Goal: Information Seeking & Learning: Check status

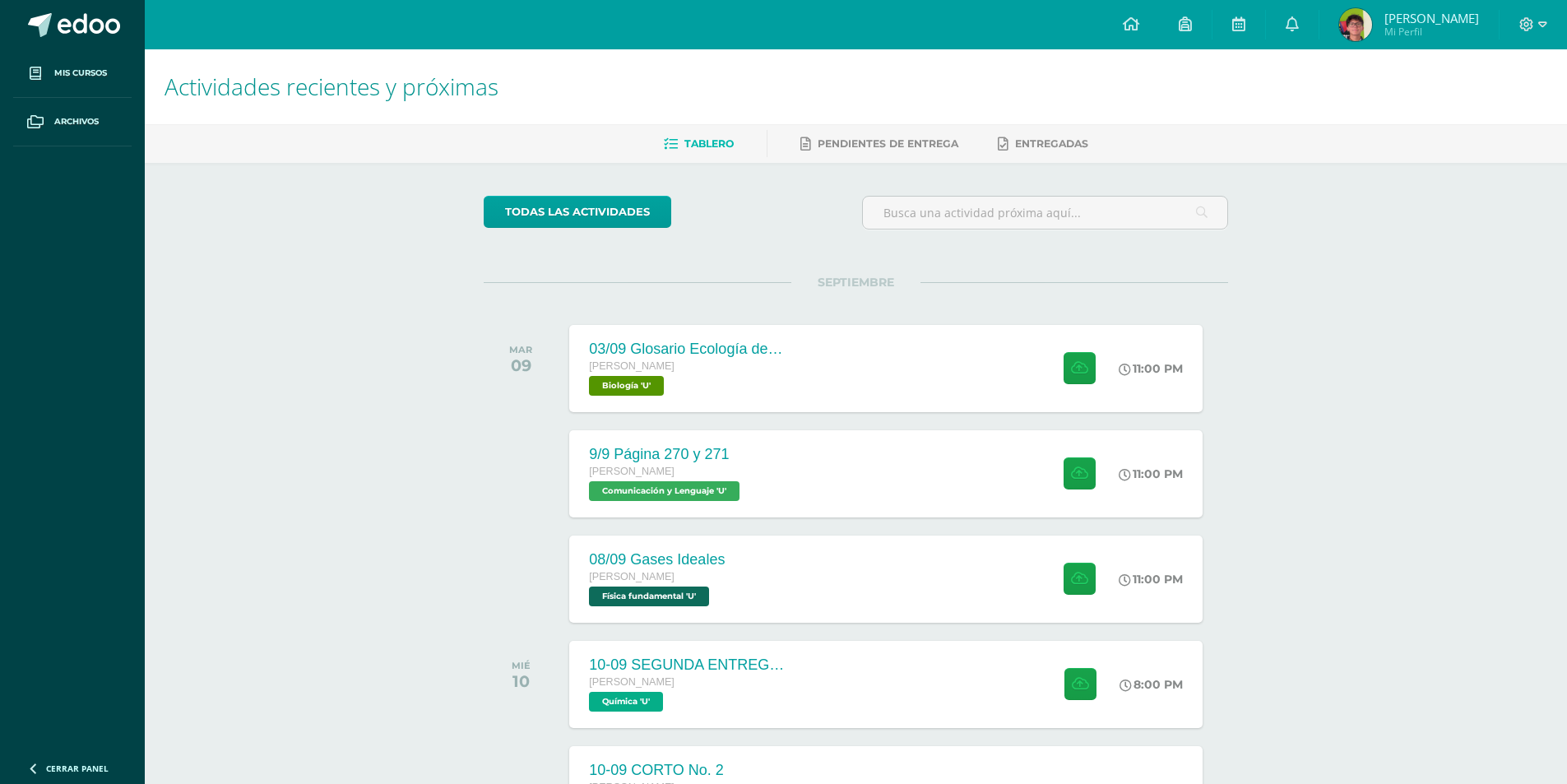
click at [1247, 49] on h1 "Actividades recientes y próximas" at bounding box center [856, 87] width 1383 height 75
click at [1243, 26] on link at bounding box center [1239, 25] width 53 height 49
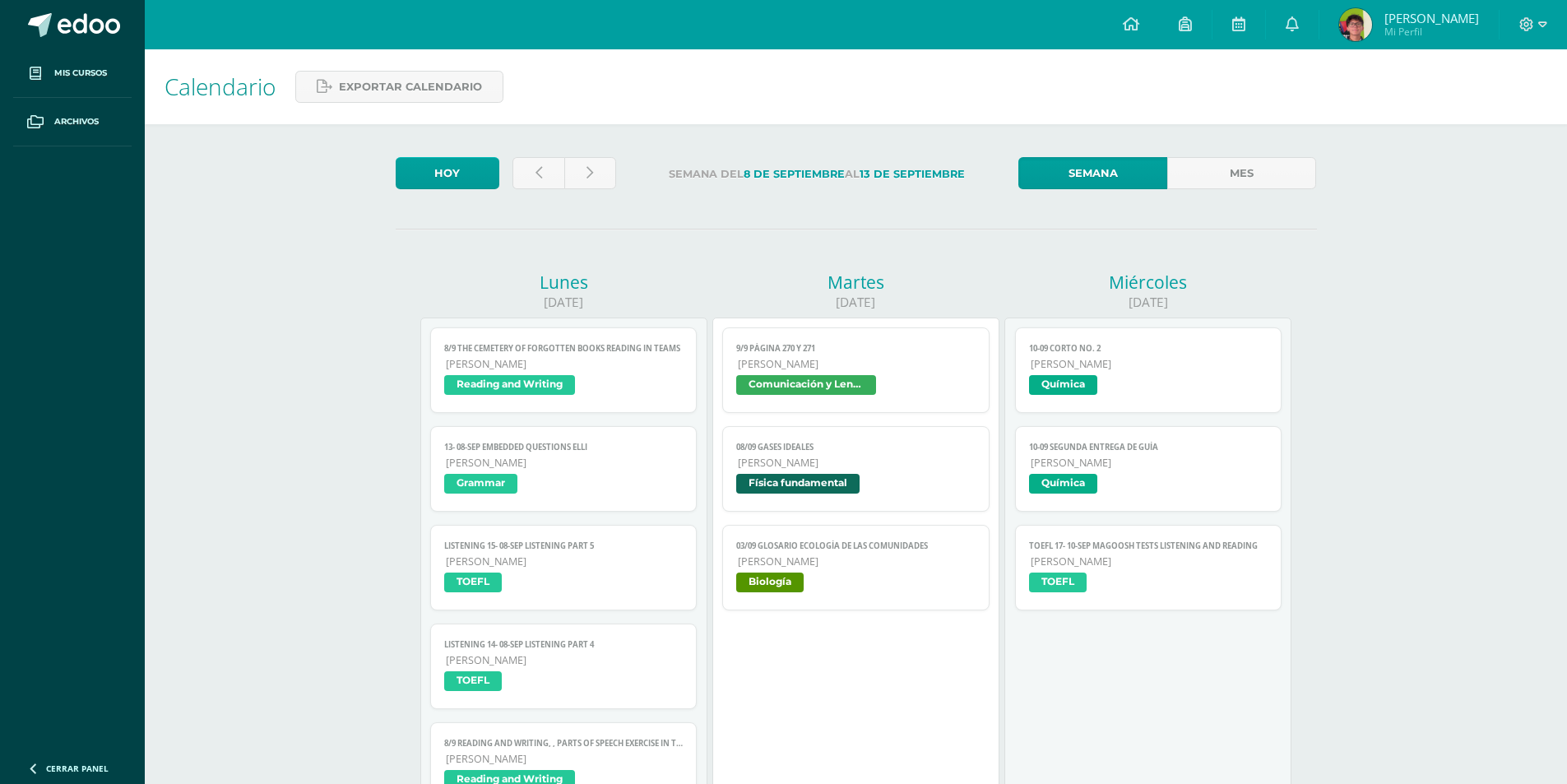
click at [883, 359] on span "[PERSON_NAME]" at bounding box center [856, 364] width 238 height 14
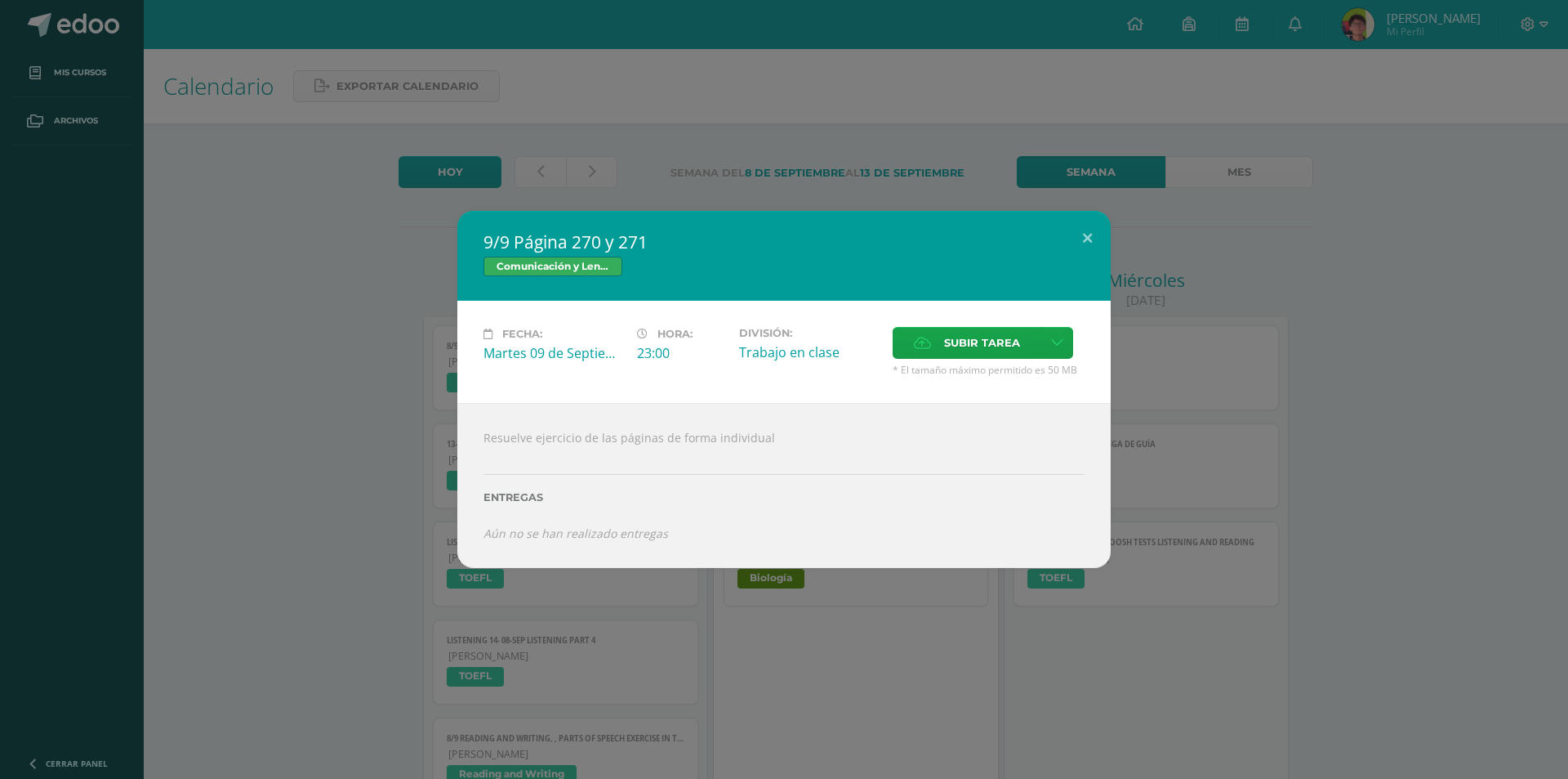
click at [828, 176] on div "9/9 Página 270 y 271 Comunicación y Lenguaje Fecha: [DATE] Hora: 23:00 División…" at bounding box center [784, 390] width 1568 height 779
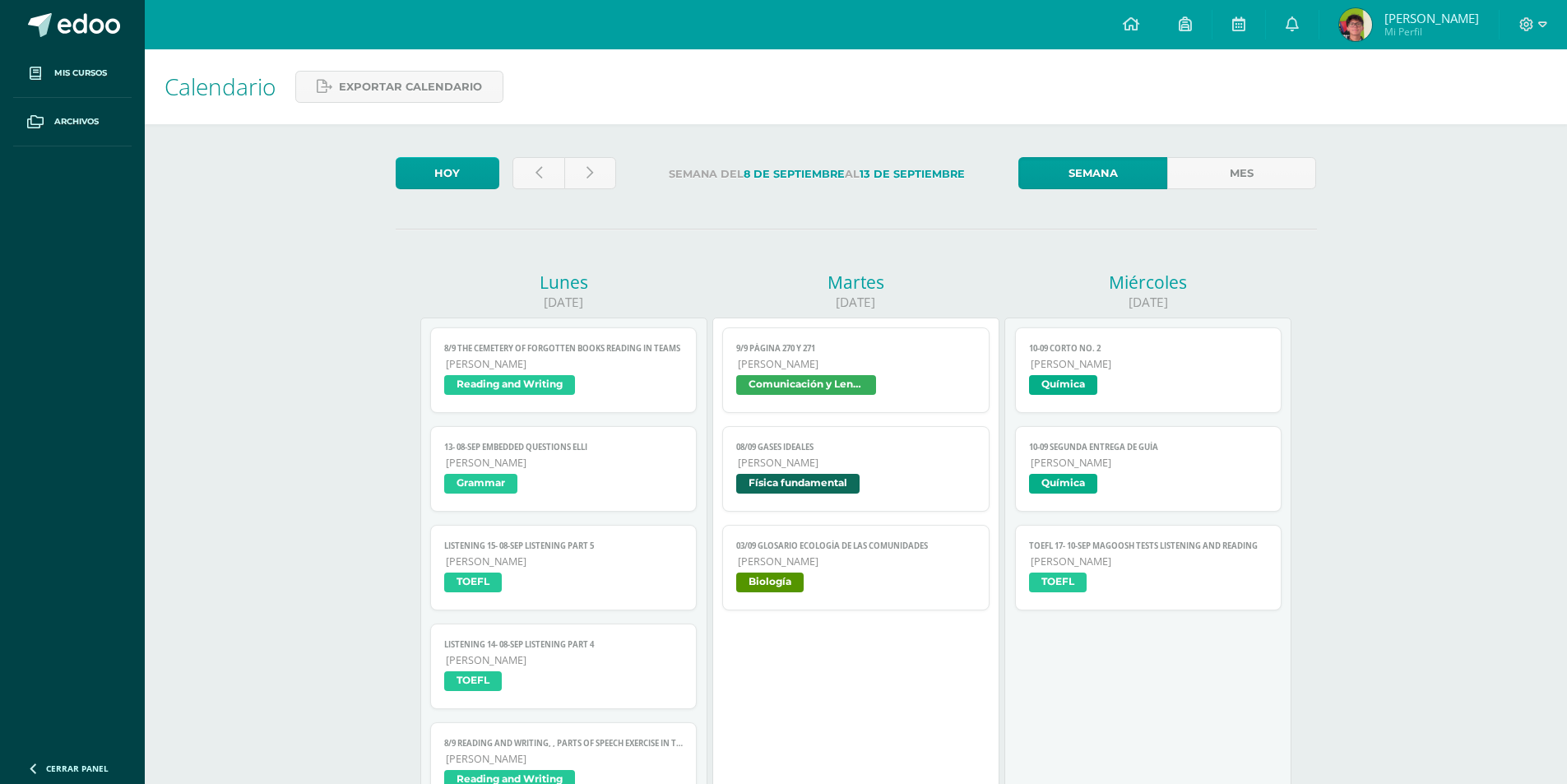
click at [867, 562] on span "[PERSON_NAME]" at bounding box center [856, 562] width 238 height 14
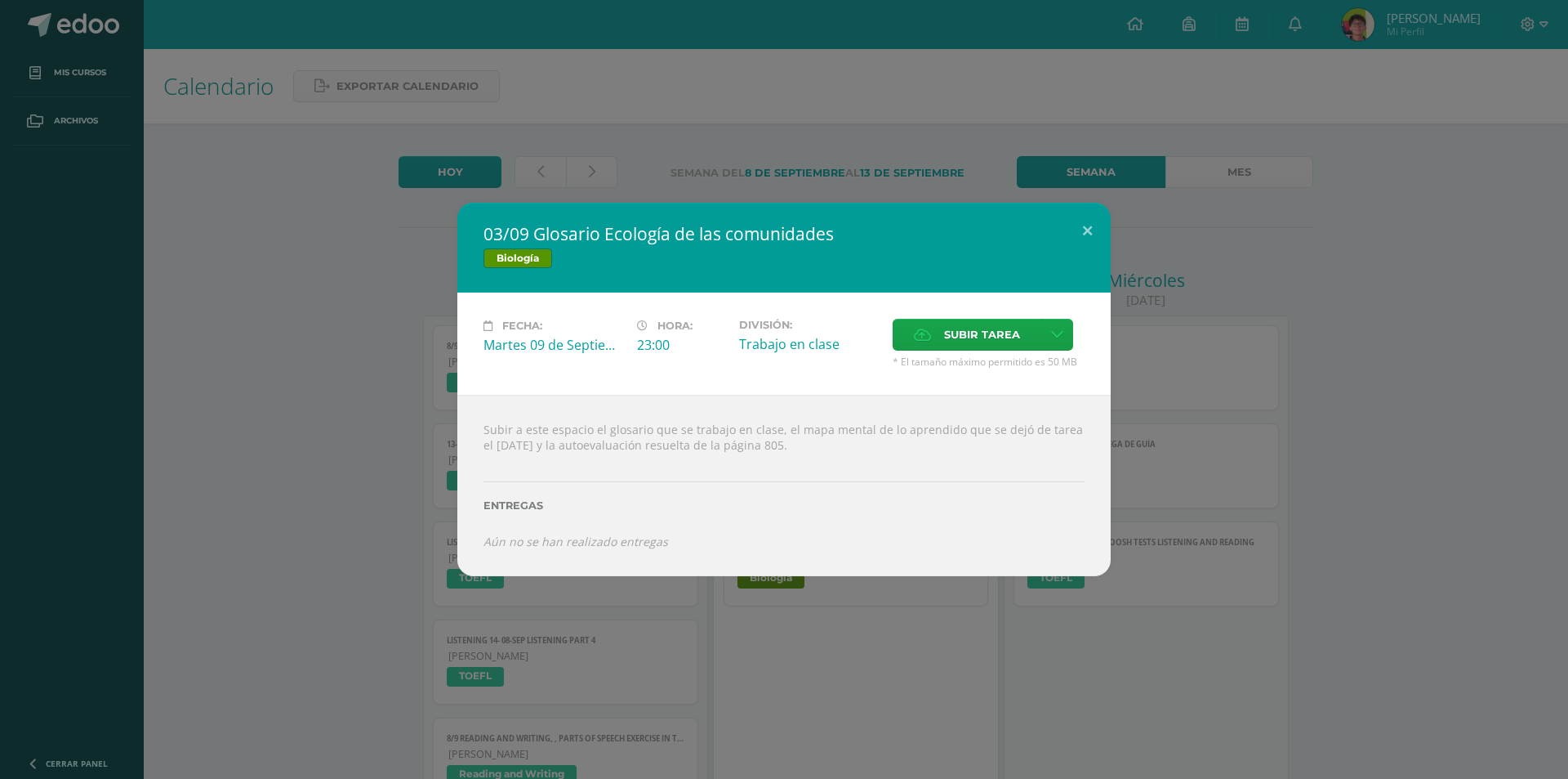
click at [1328, 370] on div "03/09 Glosario Ecología de las comunidades Biología Fecha: Martes 09 de Septiem…" at bounding box center [783, 389] width 1555 height 373
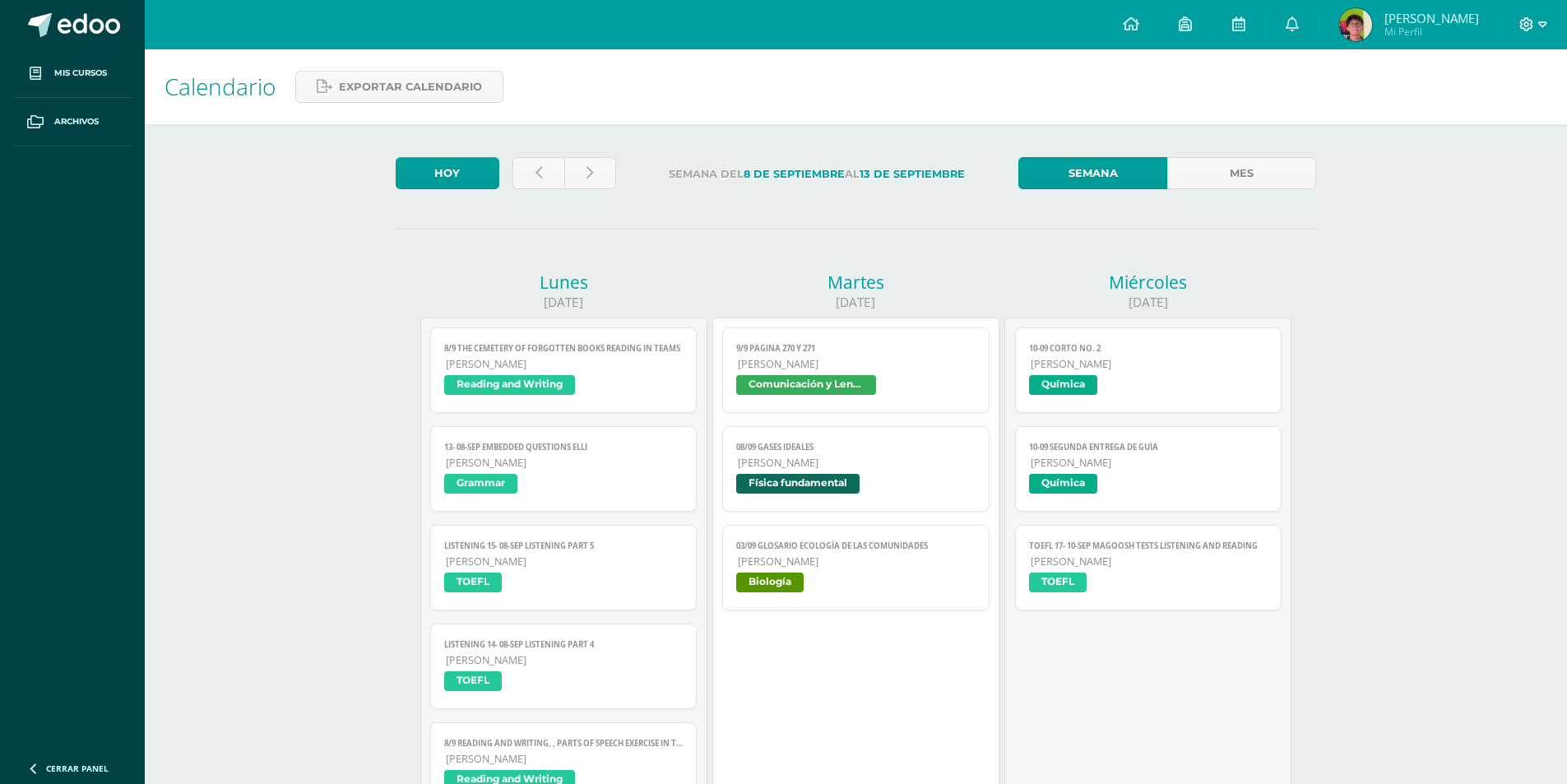
click at [1541, 25] on icon at bounding box center [1543, 25] width 9 height 15
click at [1485, 114] on span "Cerrar sesión" at bounding box center [1491, 112] width 74 height 16
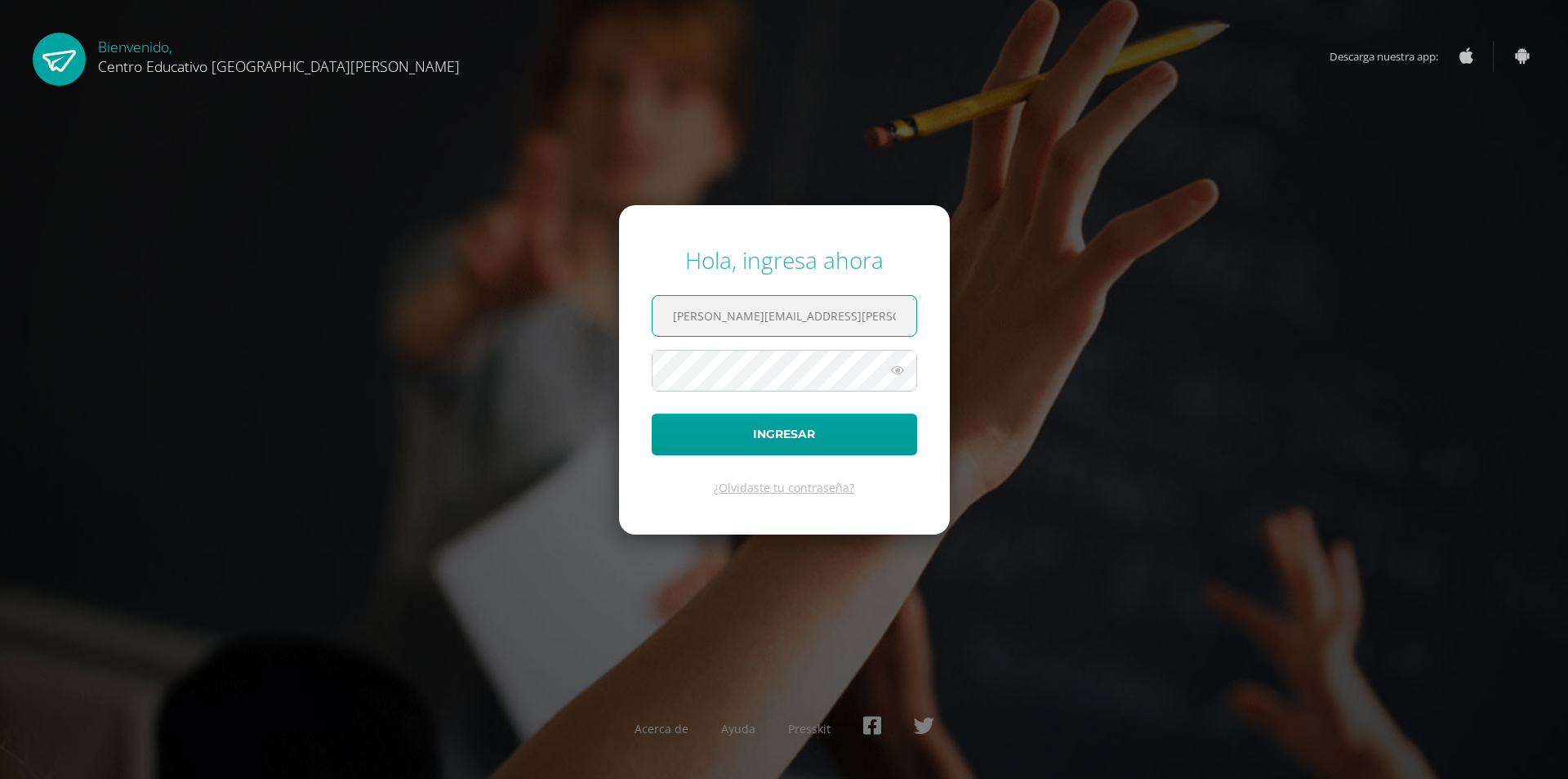
click at [752, 311] on input "byron.morales@centroeducativoelvalle.edu.gt" at bounding box center [784, 316] width 264 height 40
type input "carlos.aldana@centroeducativoelvalle.edu.gt"
click at [652, 413] on button "Ingresar" at bounding box center [784, 433] width 266 height 41
